Goal: Task Accomplishment & Management: Use online tool/utility

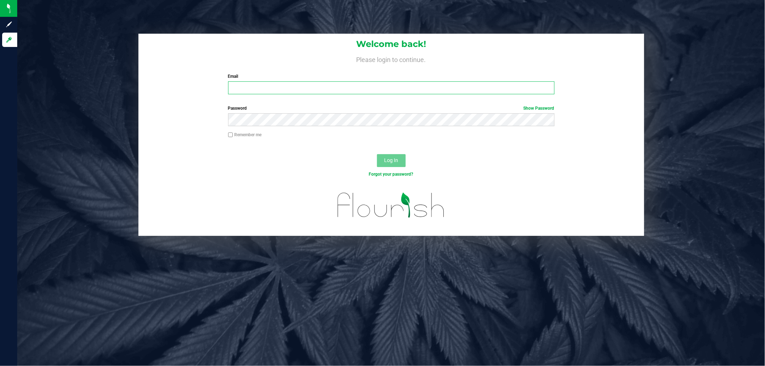
click at [319, 87] on input "Email" at bounding box center [391, 87] width 326 height 13
type input "[EMAIL_ADDRESS][DOMAIN_NAME]"
click at [377, 154] on button "Log In" at bounding box center [391, 160] width 29 height 13
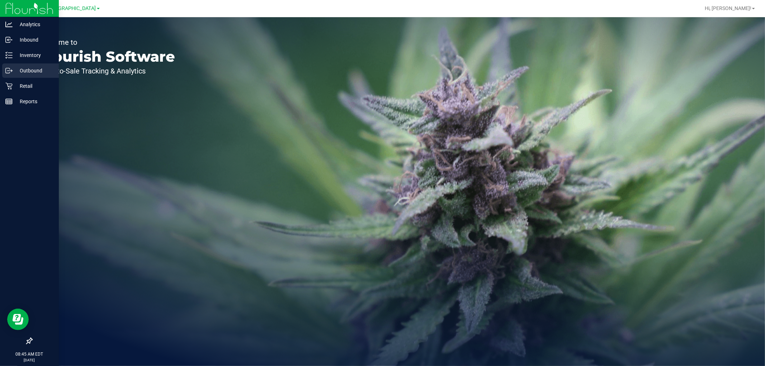
click at [26, 76] on div "Outbound" at bounding box center [30, 71] width 57 height 14
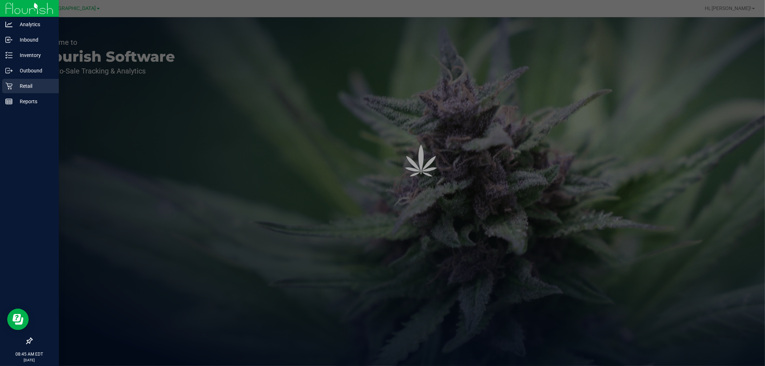
click at [24, 82] on p "Retail" at bounding box center [34, 86] width 43 height 9
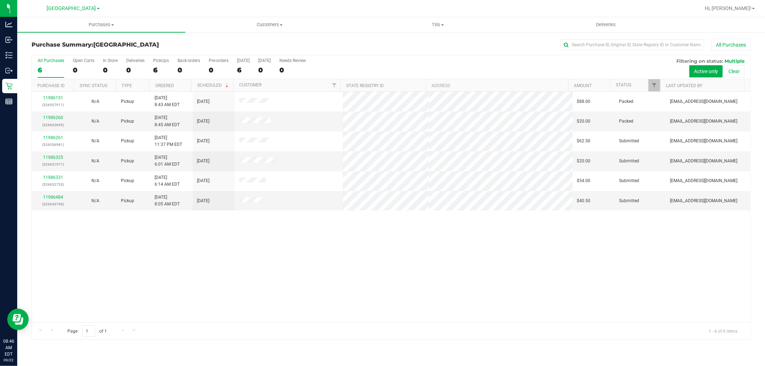
click at [106, 293] on div "11986151 (326557911) N/A Pickup [DATE] 8:43 AM EDT 9/22/2025 $88.00 Packed [EMA…" at bounding box center [391, 207] width 719 height 231
click at [432, 28] on uib-tab-heading "Tills Manage tills Reconcile e-payments" at bounding box center [438, 25] width 168 height 14
click at [396, 40] on span "Manage tills" at bounding box center [378, 43] width 48 height 6
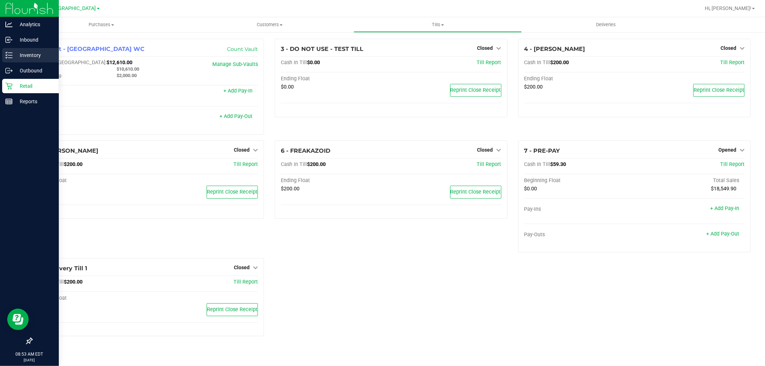
click at [24, 52] on p "Inventory" at bounding box center [34, 55] width 43 height 9
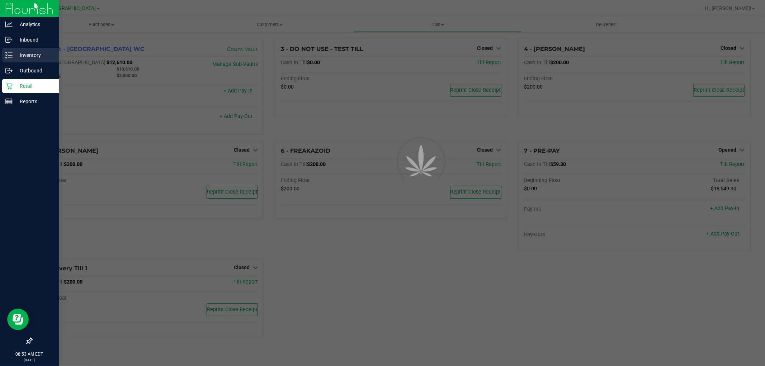
click at [34, 57] on p "Inventory" at bounding box center [34, 55] width 43 height 9
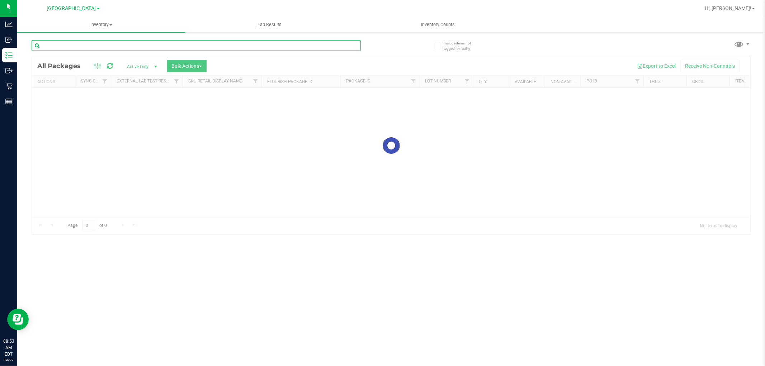
click at [84, 47] on input "text" at bounding box center [196, 45] width 329 height 11
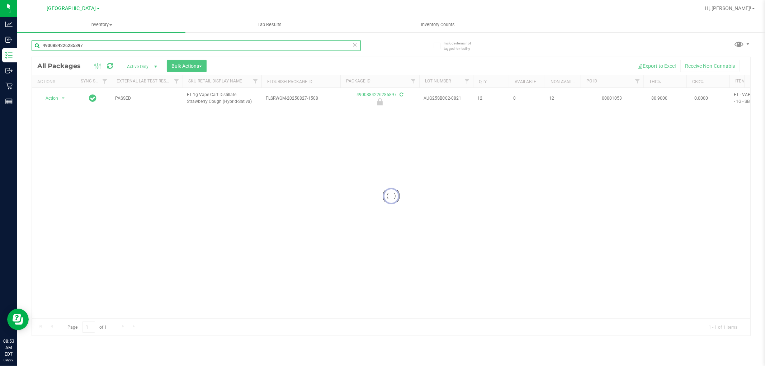
type input "4900884226285897"
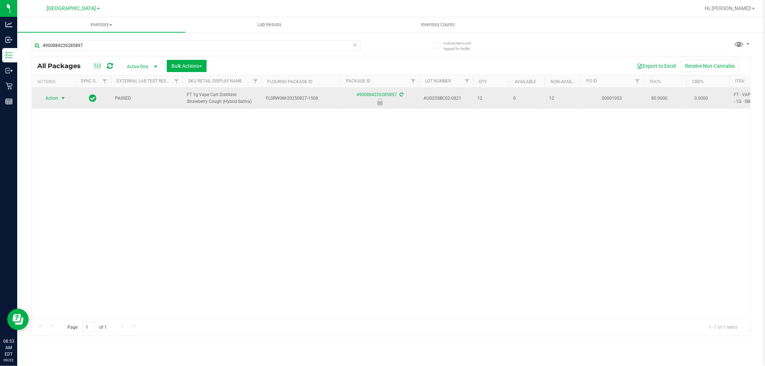
click at [56, 99] on span "Action" at bounding box center [48, 98] width 19 height 10
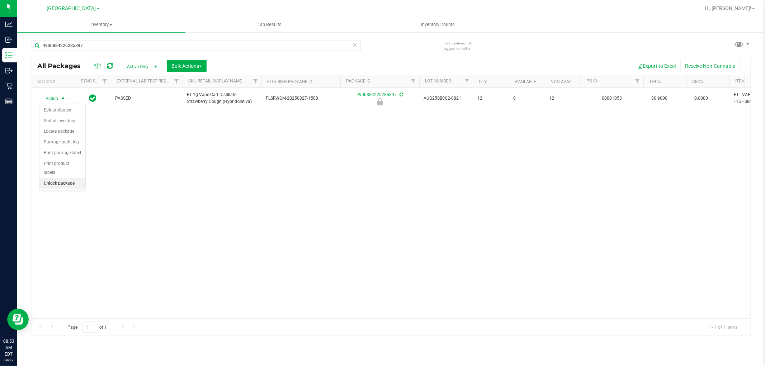
drag, startPoint x: 60, startPoint y: 184, endPoint x: 117, endPoint y: 180, distance: 57.2
click at [61, 184] on li "Unlock package" at bounding box center [62, 183] width 46 height 11
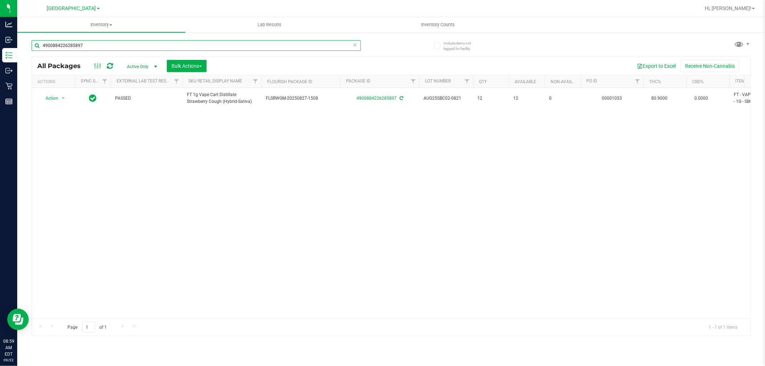
drag, startPoint x: 98, startPoint y: 42, endPoint x: 0, endPoint y: -18, distance: 114.5
click at [0, 0] on html "Analytics Inbound Inventory Outbound Retail Reports 08:59 AM EDT [DATE] 09/22 […" at bounding box center [382, 183] width 765 height 366
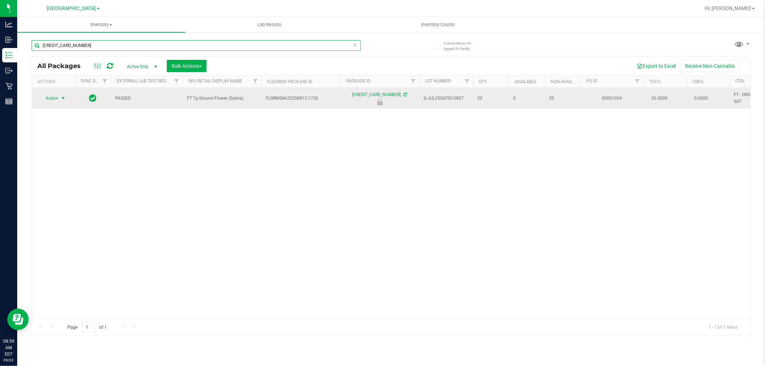
type input "[CREDIT_CARD_NUMBER]"
click at [62, 102] on span "select" at bounding box center [63, 98] width 9 height 10
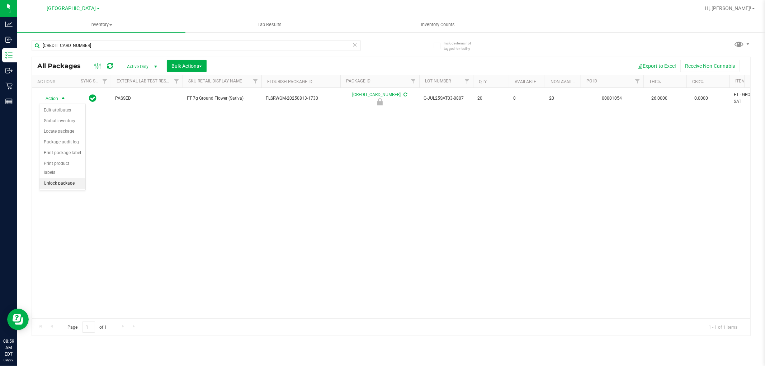
click at [66, 184] on li "Unlock package" at bounding box center [62, 183] width 46 height 11
